Goal: Check status: Check status

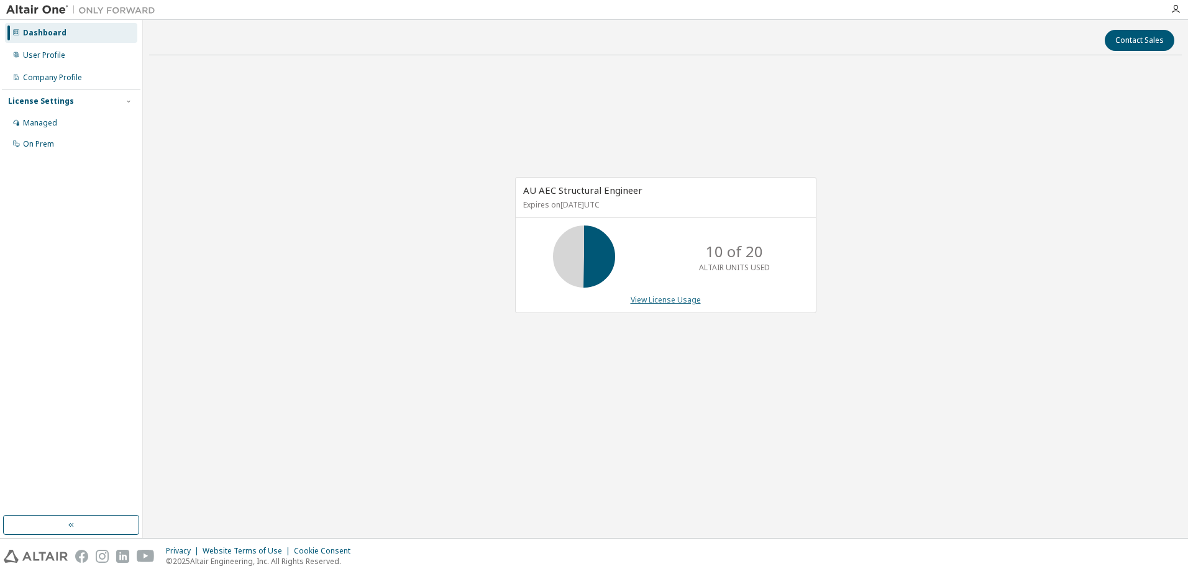
click at [663, 299] on link "View License Usage" at bounding box center [666, 299] width 70 height 11
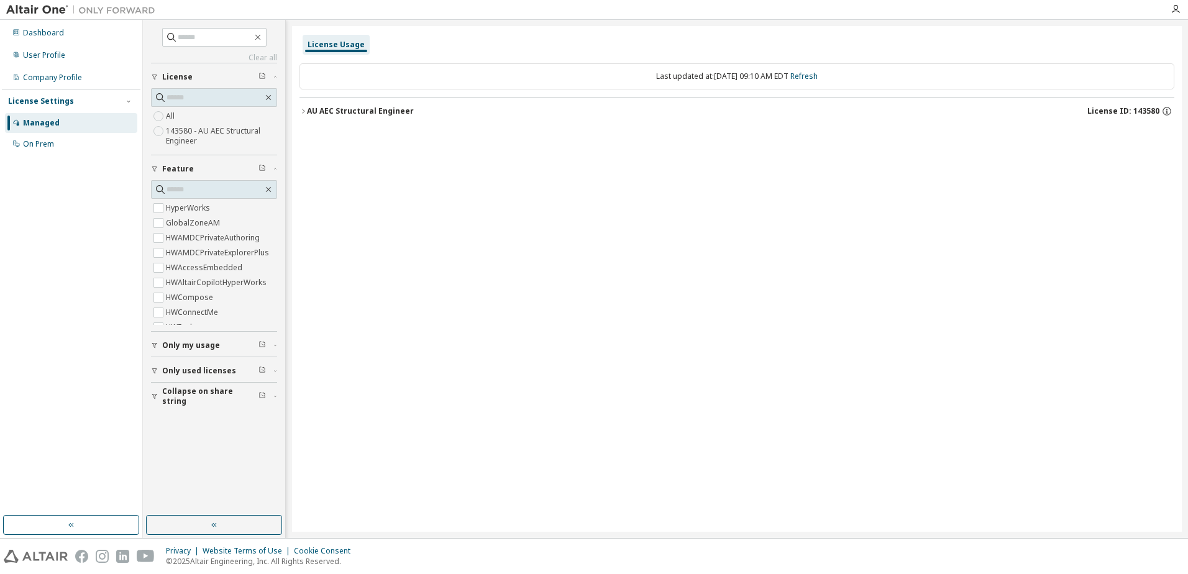
click at [371, 109] on div "AU AEC Structural Engineer" at bounding box center [360, 111] width 107 height 10
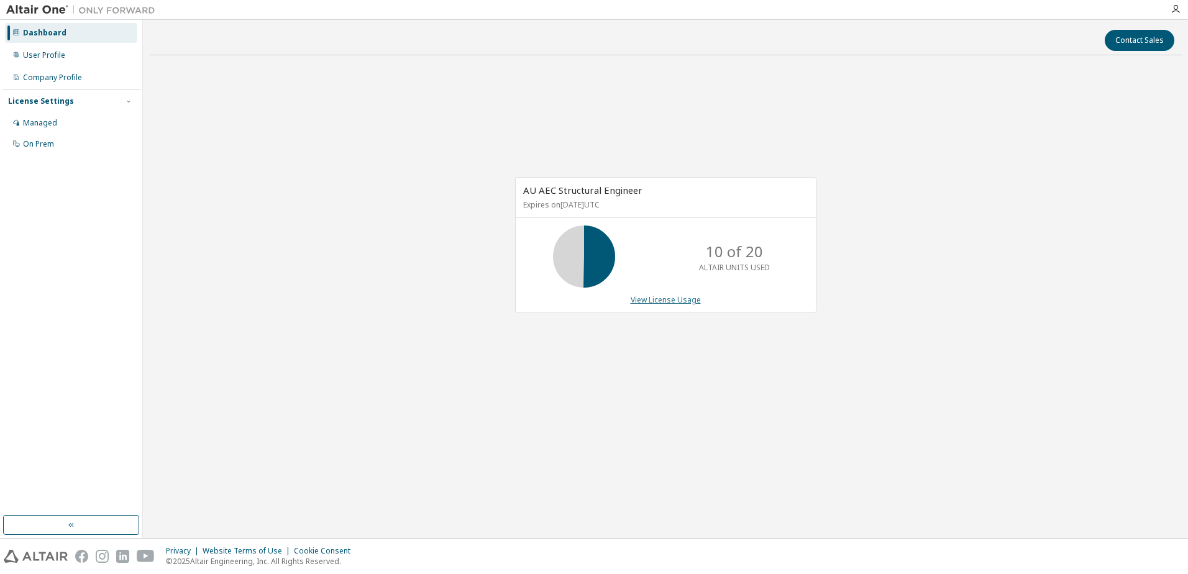
click at [662, 299] on link "View License Usage" at bounding box center [666, 299] width 70 height 11
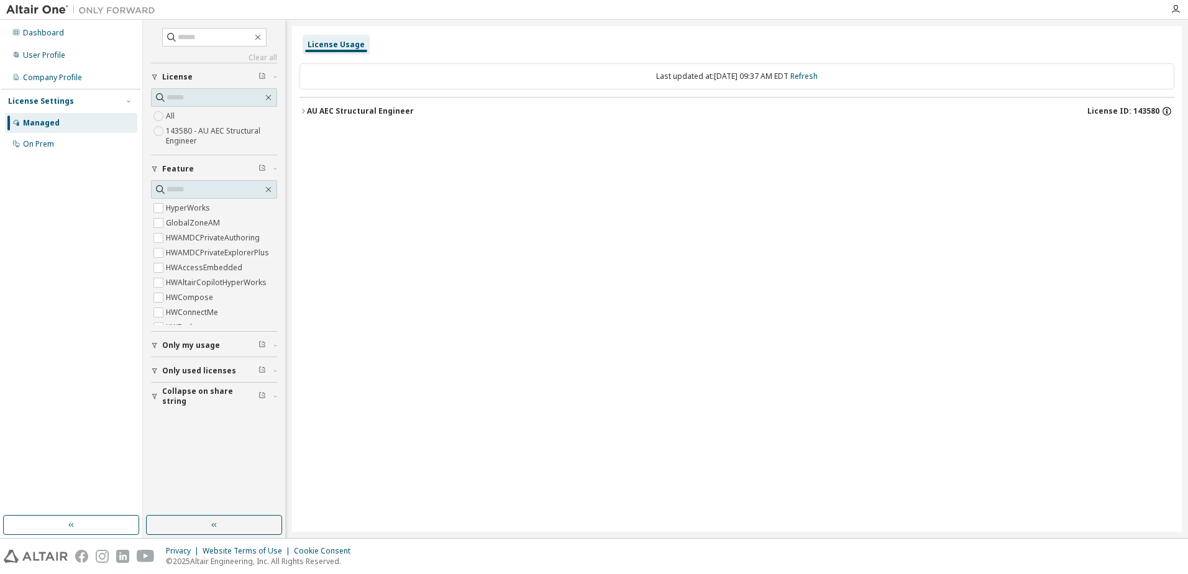
click at [1165, 110] on icon "button" at bounding box center [1166, 111] width 11 height 11
click at [761, 168] on div "License Usage Last updated at: [DATE] 09:37 AM EDT Refresh AU AEC Structural En…" at bounding box center [737, 279] width 890 height 506
click at [306, 111] on icon "button" at bounding box center [302, 110] width 7 height 7
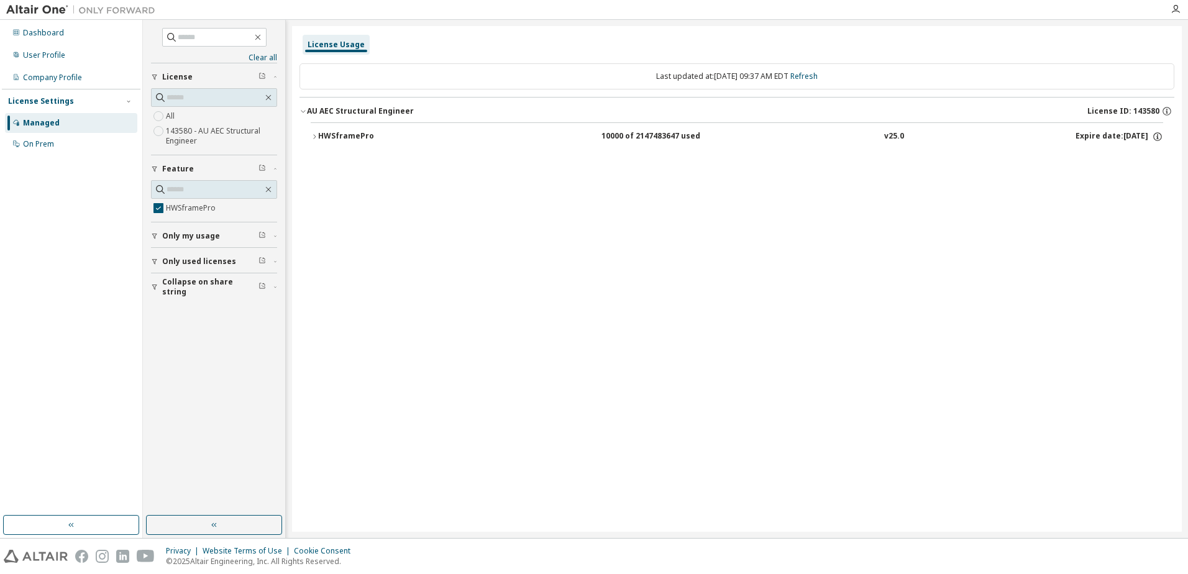
click at [319, 133] on div "HWSframePro" at bounding box center [374, 136] width 112 height 11
